Goal: Information Seeking & Learning: Learn about a topic

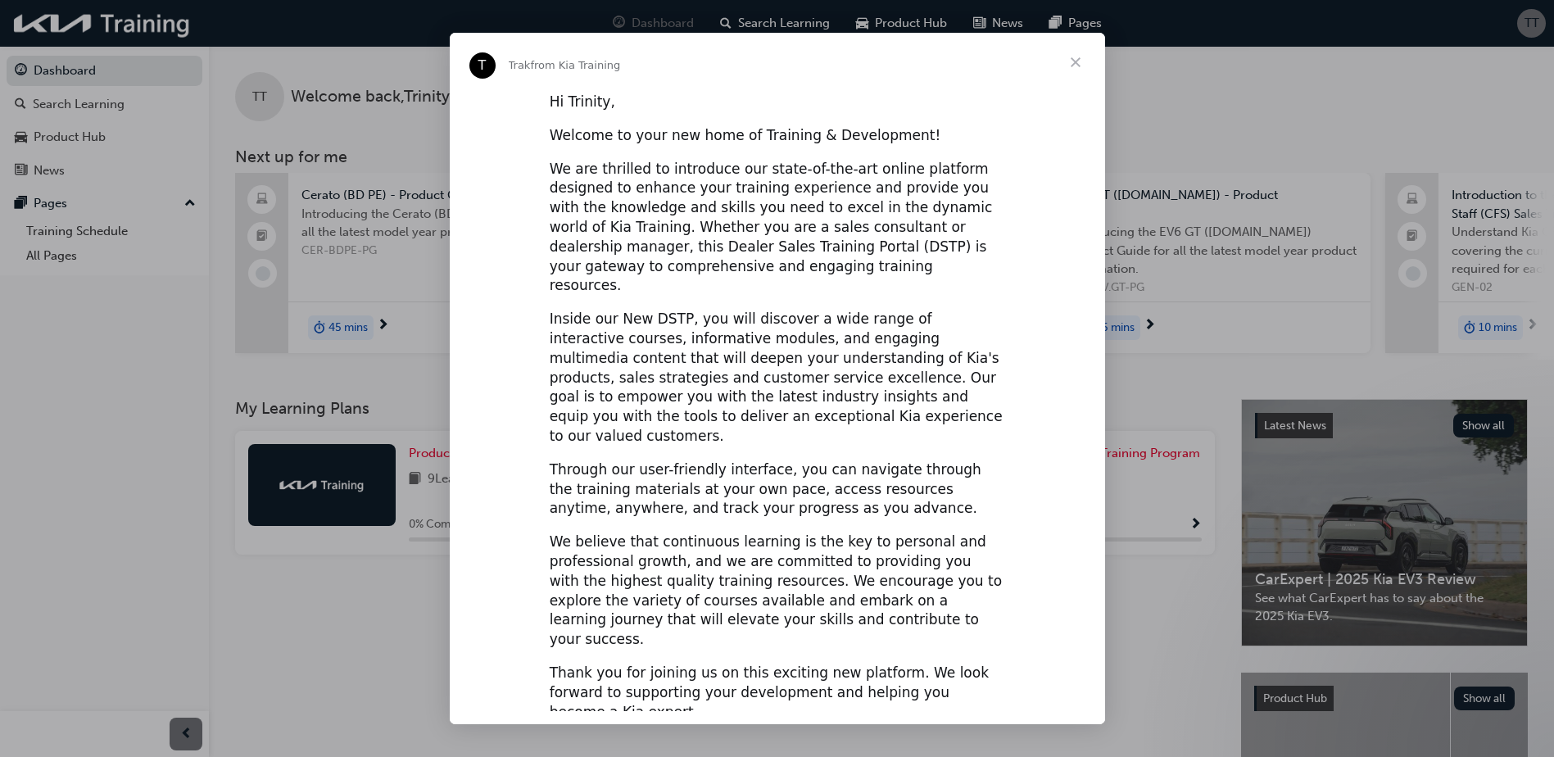
click at [1073, 57] on span "Close" at bounding box center [1075, 62] width 59 height 59
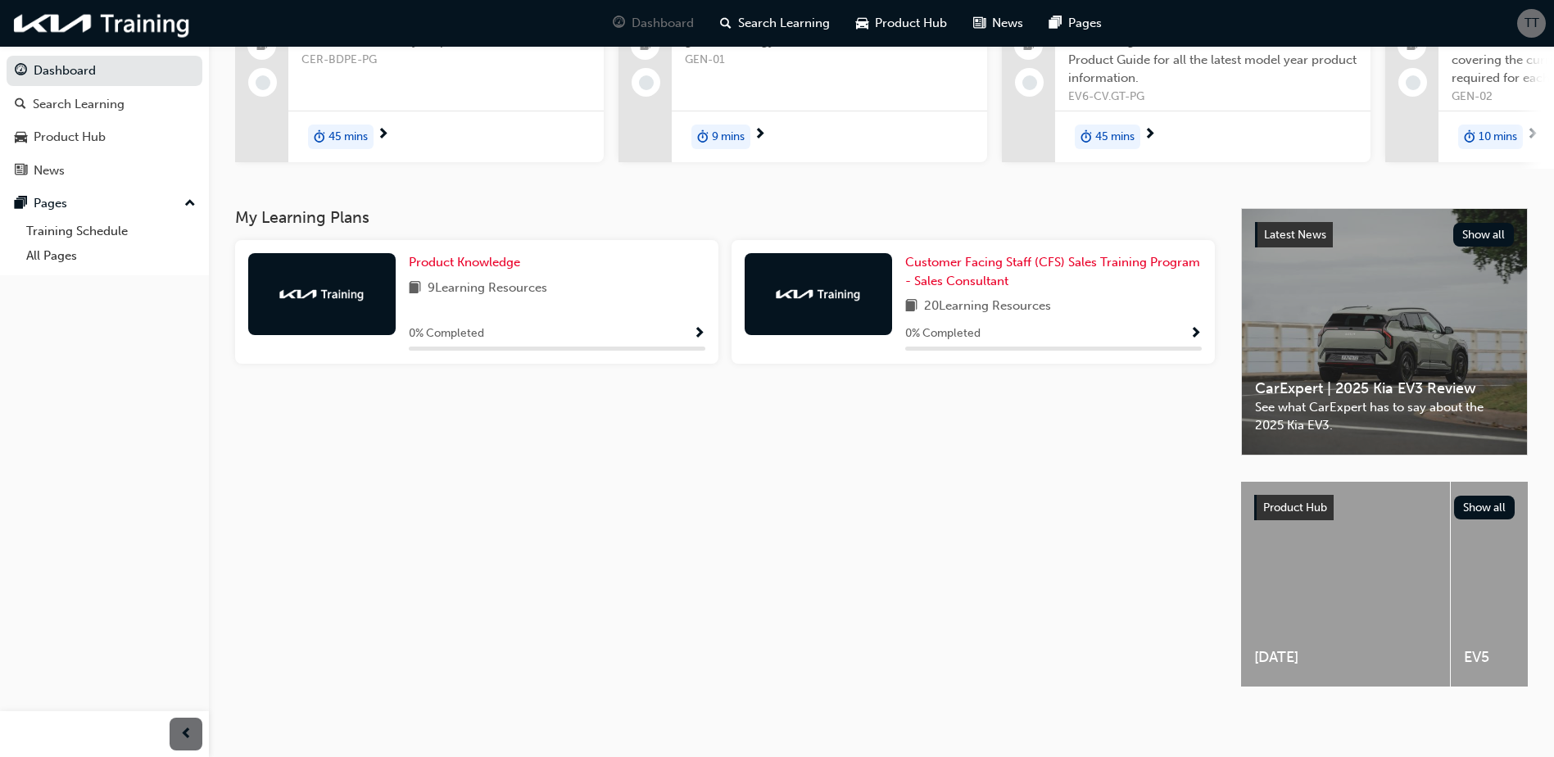
scroll to position [204, 0]
click at [451, 255] on span "Product Knowledge" at bounding box center [464, 262] width 111 height 15
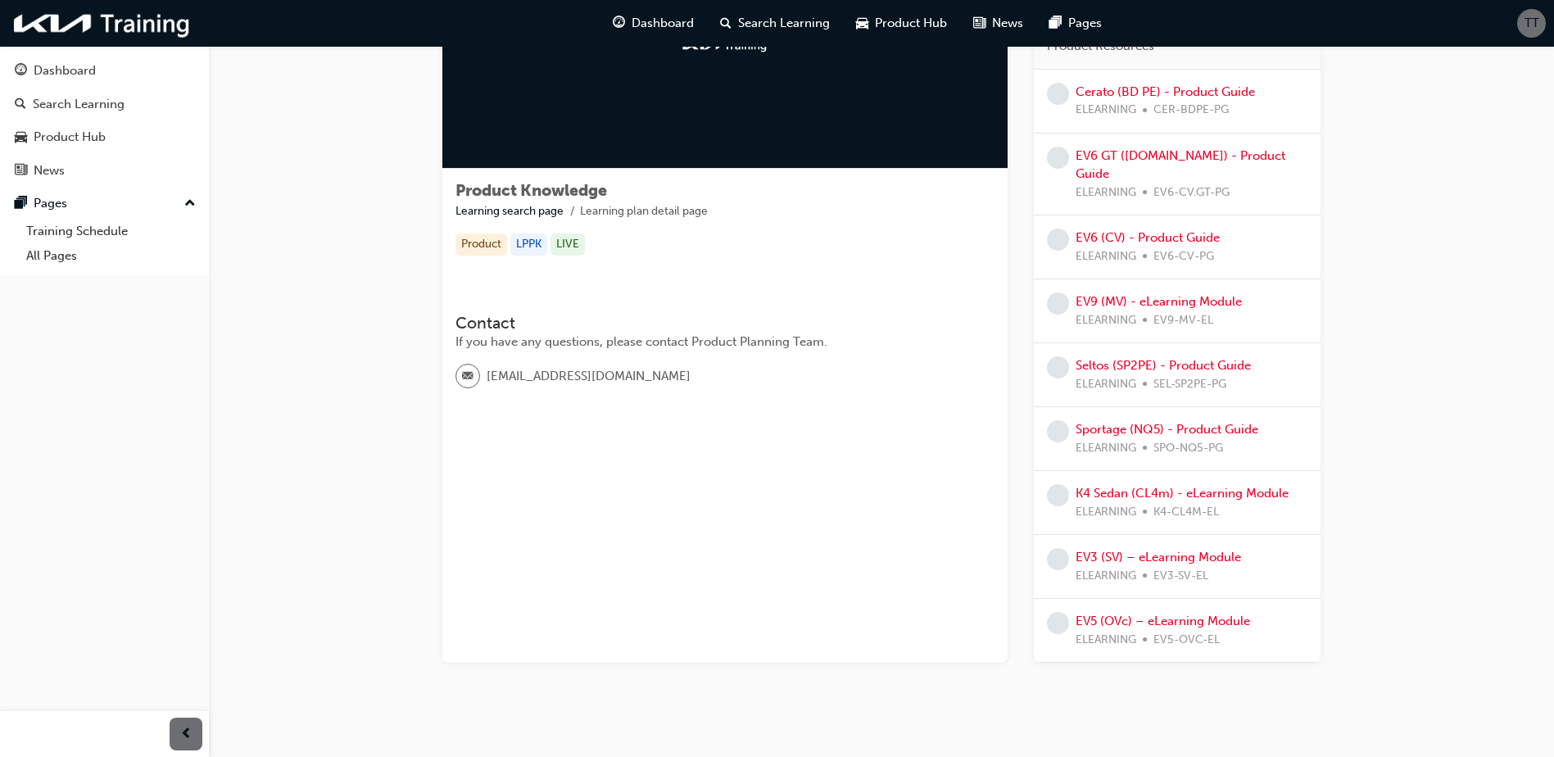
scroll to position [164, 0]
click at [1154, 356] on link "Seltos (SP2PE) - Product Guide" at bounding box center [1163, 363] width 175 height 15
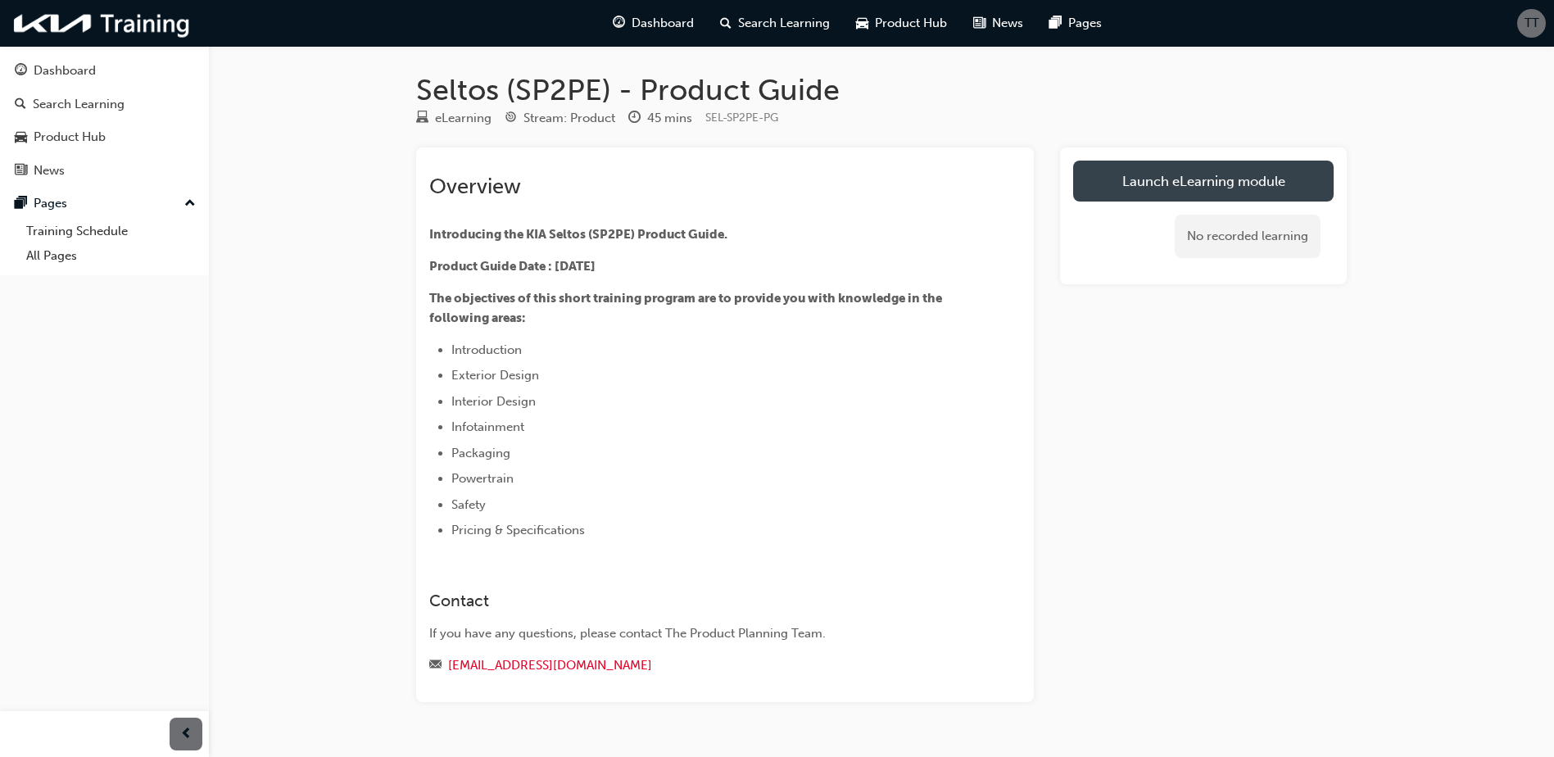
click at [1133, 188] on link "Launch eLearning module" at bounding box center [1203, 181] width 261 height 41
